Goal: Task Accomplishment & Management: Manage account settings

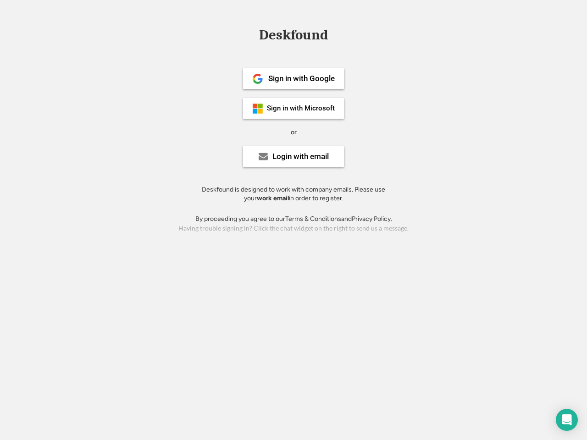
click at [293, 131] on div "or" at bounding box center [294, 132] width 6 height 9
click at [293, 37] on div "Deskfound" at bounding box center [293, 35] width 78 height 14
click at [251, 34] on div "Deskfound" at bounding box center [293, 36] width 587 height 17
click at [293, 37] on div "Deskfound" at bounding box center [293, 35] width 78 height 14
click at [293, 132] on div "or" at bounding box center [294, 132] width 6 height 9
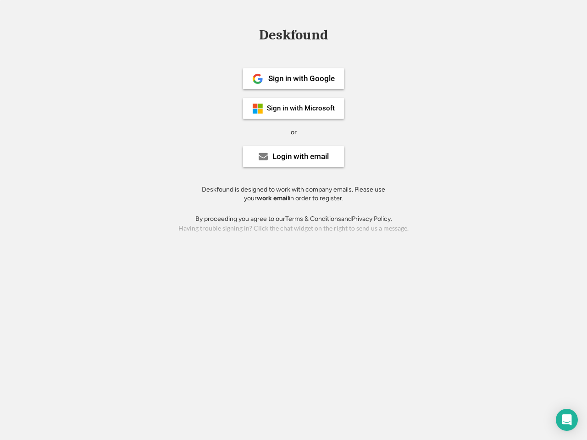
click at [293, 78] on div "Sign in with Google" at bounding box center [301, 79] width 66 height 8
click at [301, 78] on div "Sign in with Google" at bounding box center [301, 79] width 66 height 8
click at [258, 79] on img at bounding box center [257, 78] width 11 height 11
click at [293, 108] on div "Sign in with Microsoft" at bounding box center [301, 108] width 68 height 7
click at [301, 108] on div "Sign in with Microsoft" at bounding box center [301, 108] width 68 height 7
